Goal: Navigation & Orientation: Find specific page/section

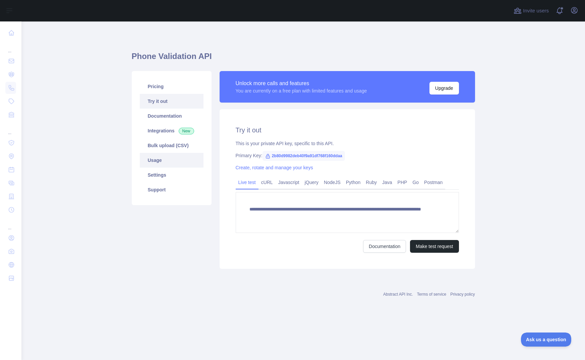
click at [150, 158] on link "Usage" at bounding box center [172, 160] width 64 height 15
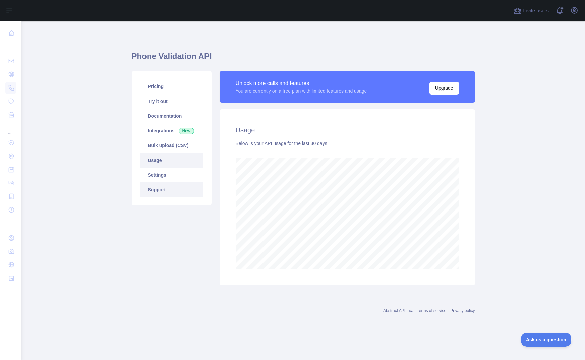
scroll to position [339, 564]
click at [163, 145] on link "Bulk upload (CSV)" at bounding box center [172, 145] width 64 height 15
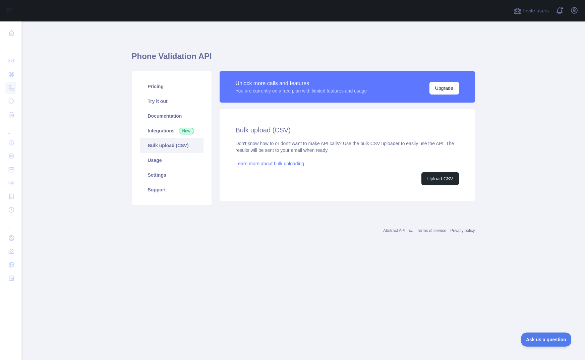
click at [272, 164] on link "Learn more about bulk uploading" at bounding box center [270, 163] width 69 height 5
click at [152, 175] on link "Settings" at bounding box center [172, 175] width 64 height 15
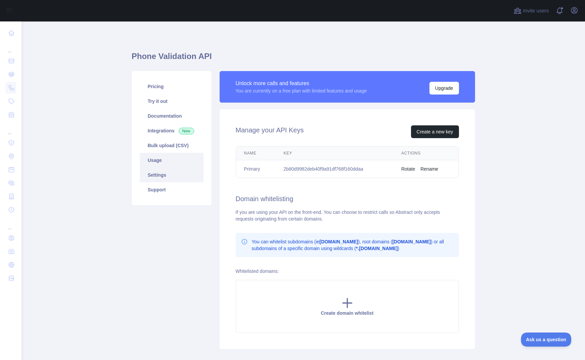
click at [156, 163] on link "Usage" at bounding box center [172, 160] width 64 height 15
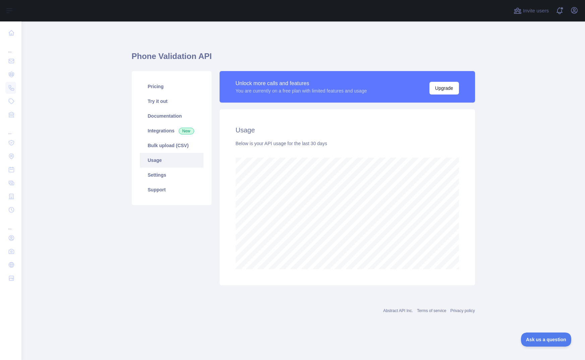
scroll to position [339, 564]
click at [151, 192] on link "Support" at bounding box center [172, 189] width 64 height 15
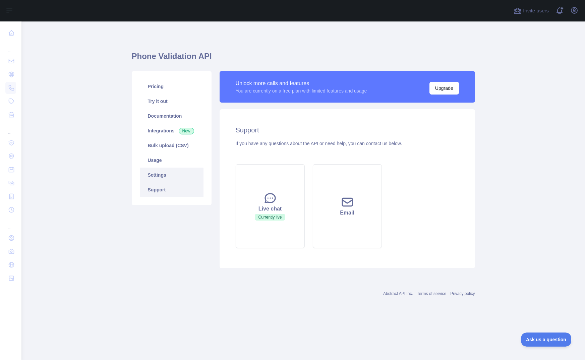
click at [161, 177] on link "Settings" at bounding box center [172, 175] width 64 height 15
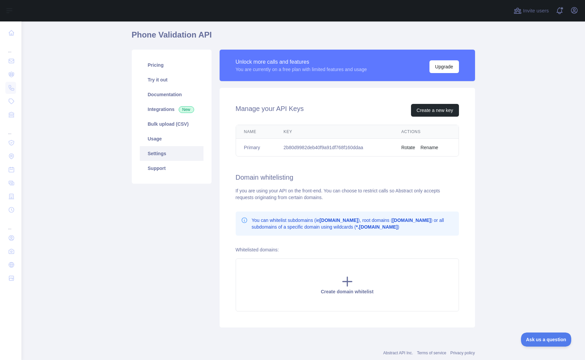
scroll to position [5, 0]
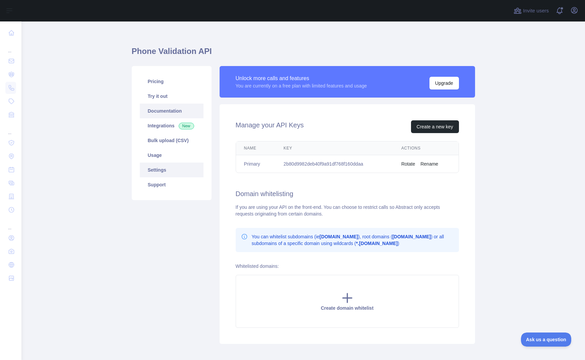
click at [162, 107] on link "Documentation" at bounding box center [172, 111] width 64 height 15
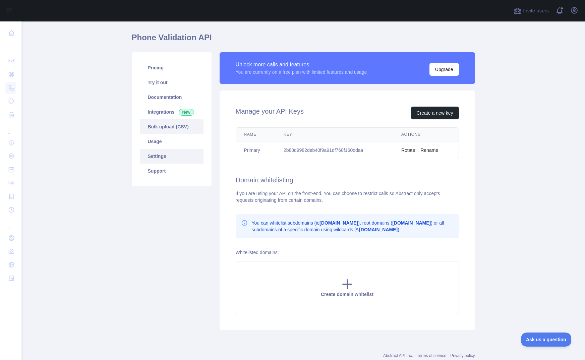
scroll to position [0, 0]
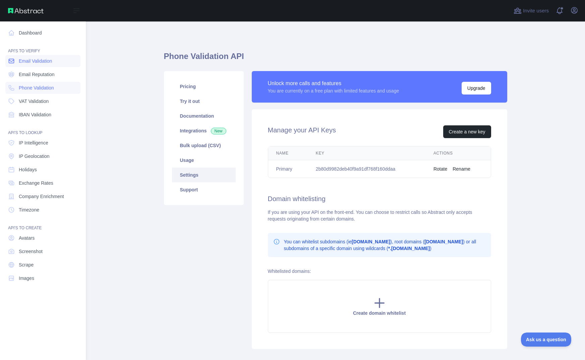
click at [31, 59] on span "Email Validation" at bounding box center [35, 61] width 33 height 7
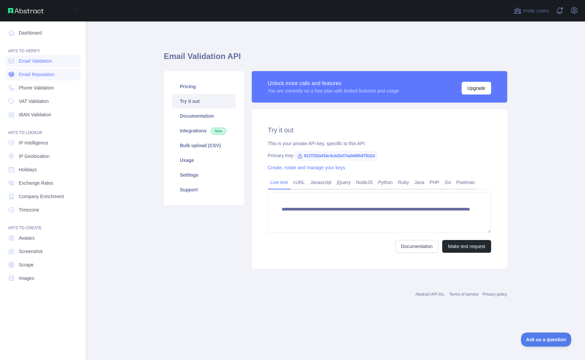
click at [27, 72] on span "Email Reputation" at bounding box center [37, 74] width 36 height 7
click at [29, 87] on span "Phone Validation" at bounding box center [36, 87] width 35 height 7
click at [31, 98] on span "VAT Validation" at bounding box center [34, 101] width 30 height 7
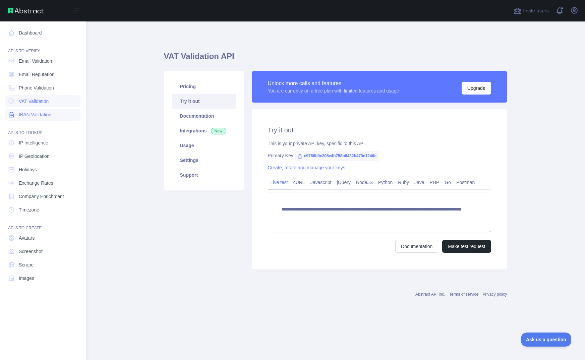
click at [32, 115] on span "IBAN Validation" at bounding box center [35, 114] width 33 height 7
click at [34, 145] on span "IP Intelligence" at bounding box center [34, 142] width 30 height 7
click at [28, 161] on link "IP Geolocation" at bounding box center [42, 156] width 75 height 12
click at [30, 145] on span "IP Intelligence" at bounding box center [34, 142] width 30 height 7
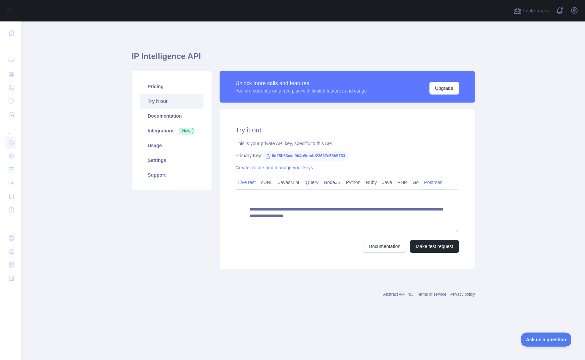
click at [431, 183] on link "Postman" at bounding box center [433, 182] width 24 height 11
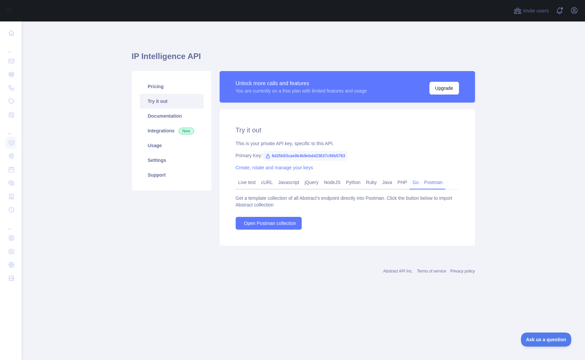
click at [411, 183] on link "Go" at bounding box center [416, 182] width 12 height 11
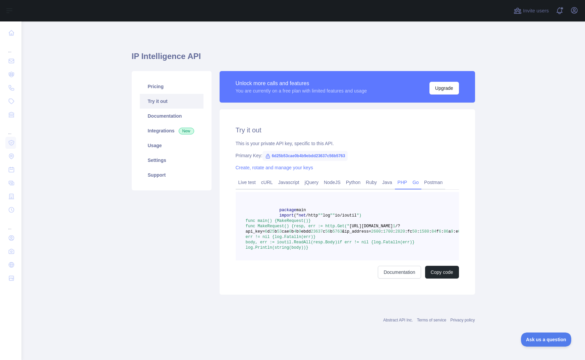
click at [400, 183] on link "PHP" at bounding box center [402, 182] width 15 height 11
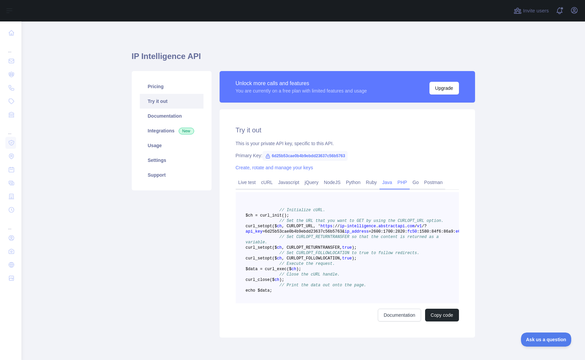
click at [380, 183] on link "Java" at bounding box center [387, 182] width 15 height 11
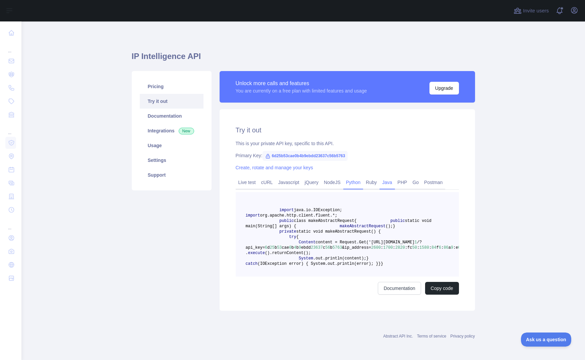
click at [349, 181] on link "Python" at bounding box center [353, 182] width 20 height 11
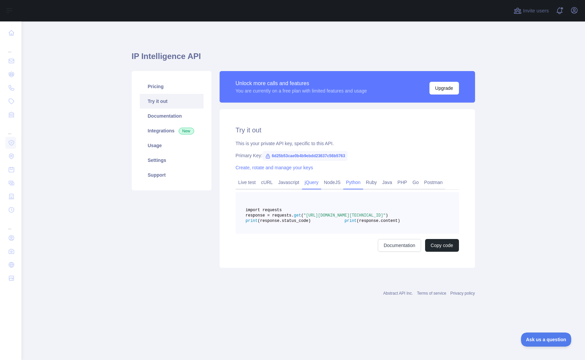
click at [307, 181] on link "jQuery" at bounding box center [311, 182] width 19 height 11
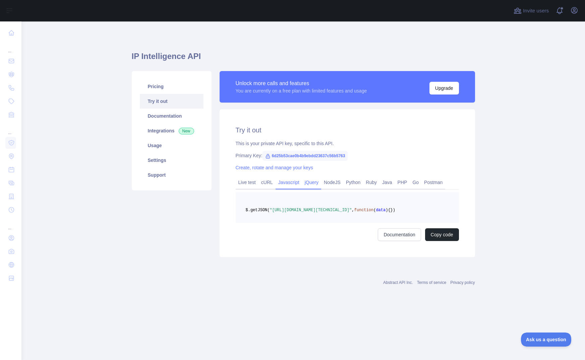
click at [281, 179] on link "Javascript" at bounding box center [289, 182] width 26 height 11
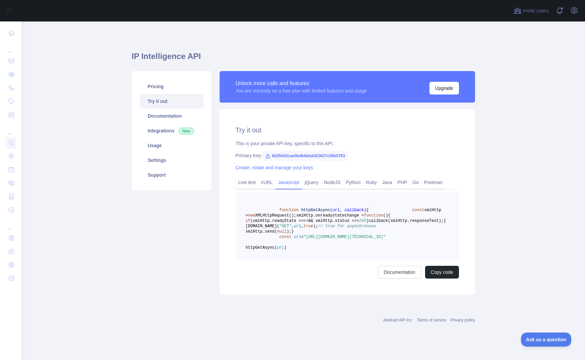
scroll to position [21, 0]
click at [263, 177] on link "cURL" at bounding box center [266, 182] width 17 height 11
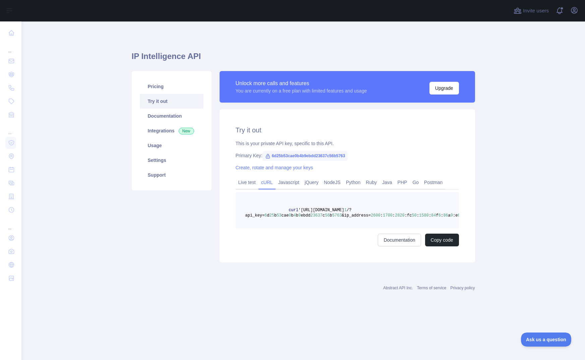
scroll to position [0, 0]
click at [280, 182] on link "Javascript" at bounding box center [289, 182] width 26 height 11
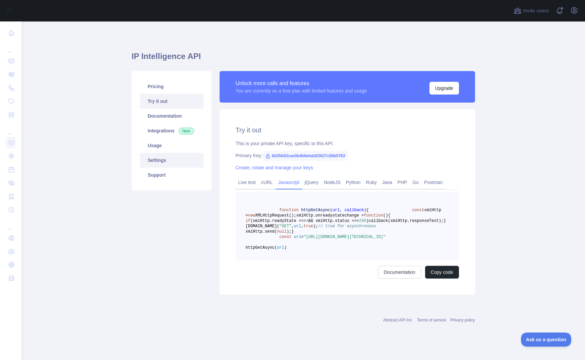
click at [151, 158] on link "Settings" at bounding box center [172, 160] width 64 height 15
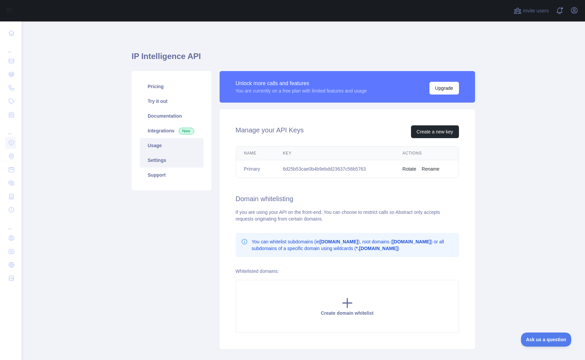
click at [147, 147] on link "Usage" at bounding box center [172, 145] width 64 height 15
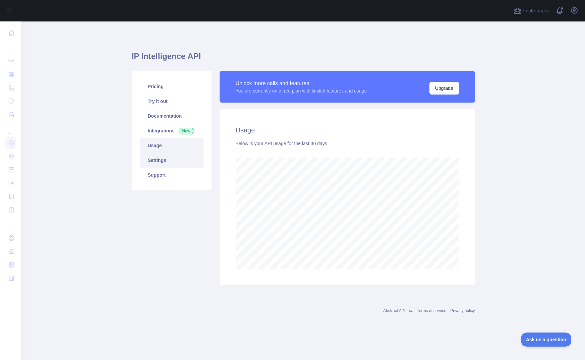
scroll to position [339, 564]
click at [156, 177] on link "Support" at bounding box center [172, 175] width 64 height 15
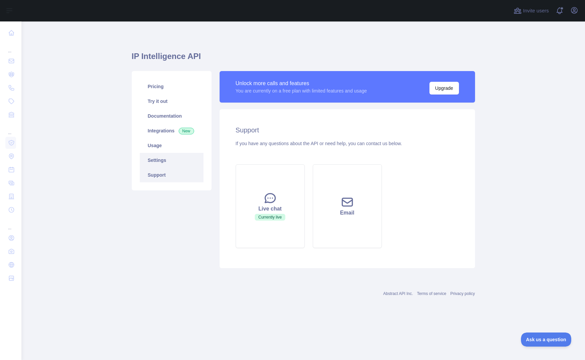
click at [152, 161] on link "Settings" at bounding box center [172, 160] width 64 height 15
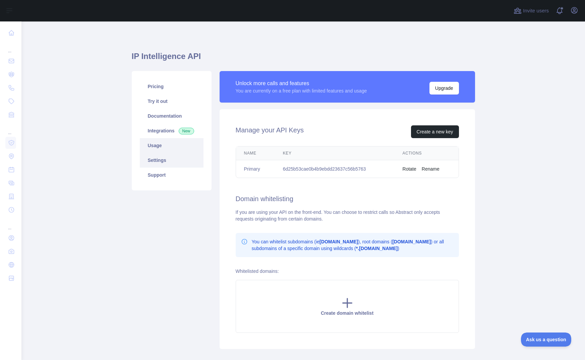
drag, startPoint x: 156, startPoint y: 144, endPoint x: 154, endPoint y: 134, distance: 10.4
click at [156, 144] on link "Usage" at bounding box center [172, 145] width 64 height 15
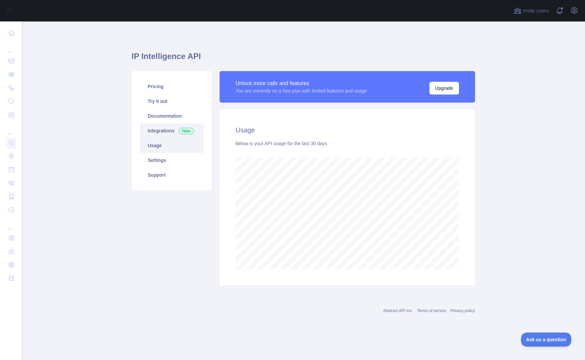
scroll to position [339, 564]
click at [154, 132] on link "Integrations New" at bounding box center [172, 130] width 64 height 15
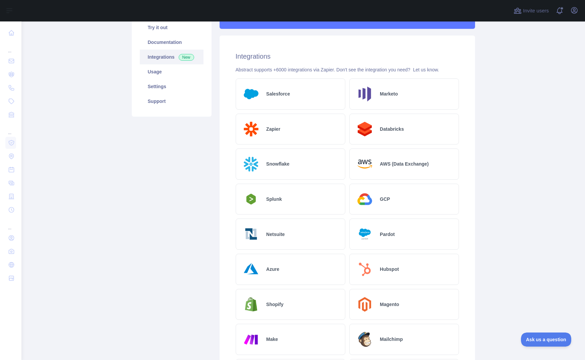
scroll to position [40, 0]
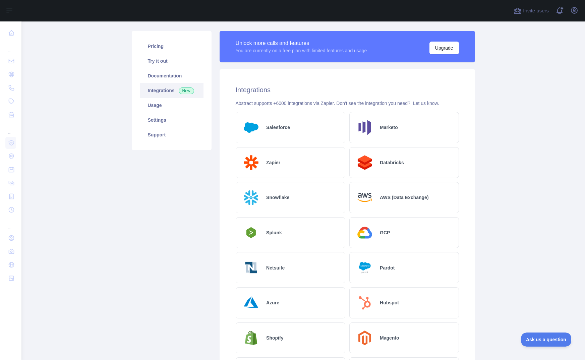
click at [385, 127] on h2 "Marketo" at bounding box center [389, 127] width 18 height 7
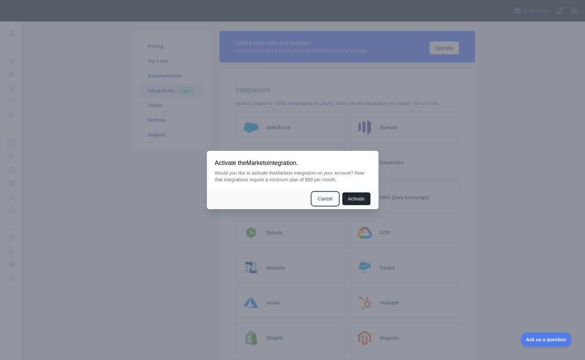
click at [323, 194] on button "Cancel" at bounding box center [325, 198] width 26 height 13
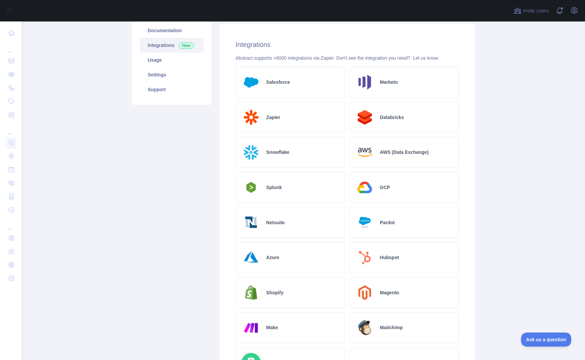
scroll to position [0, 0]
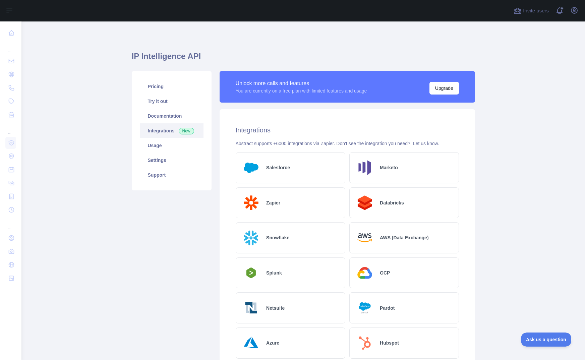
click at [271, 202] on h2 "Zapier" at bounding box center [273, 202] width 14 height 7
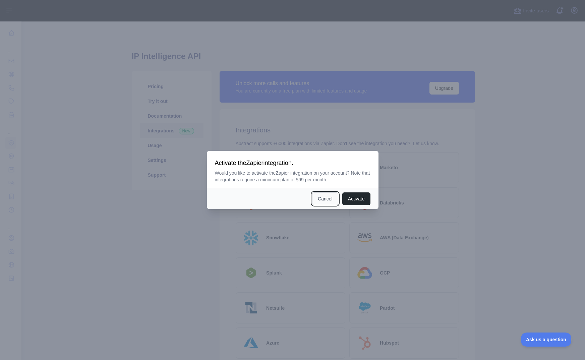
click at [323, 199] on button "Cancel" at bounding box center [325, 198] width 26 height 13
